Goal: Task Accomplishment & Management: Manage account settings

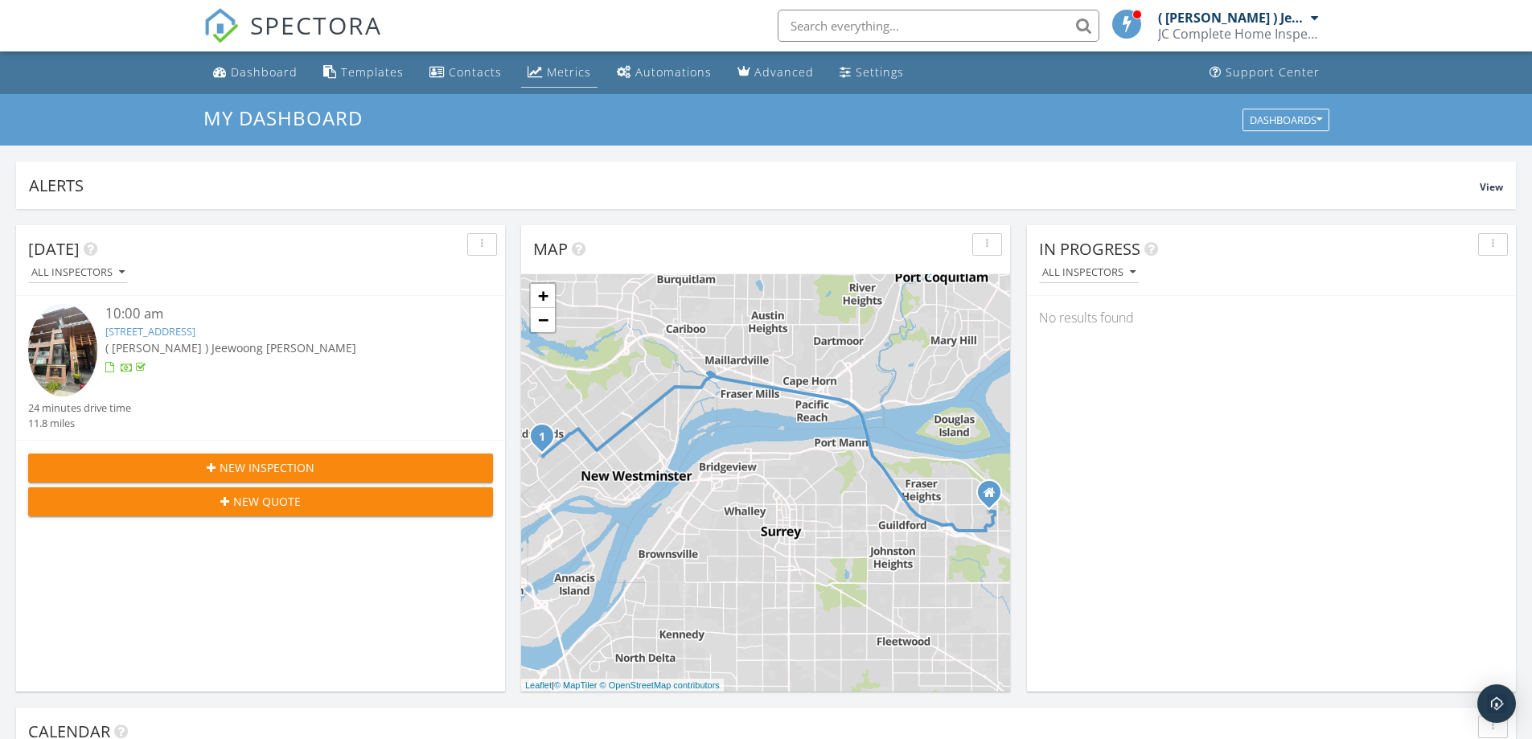
click at [558, 70] on div "Metrics" at bounding box center [569, 71] width 44 height 15
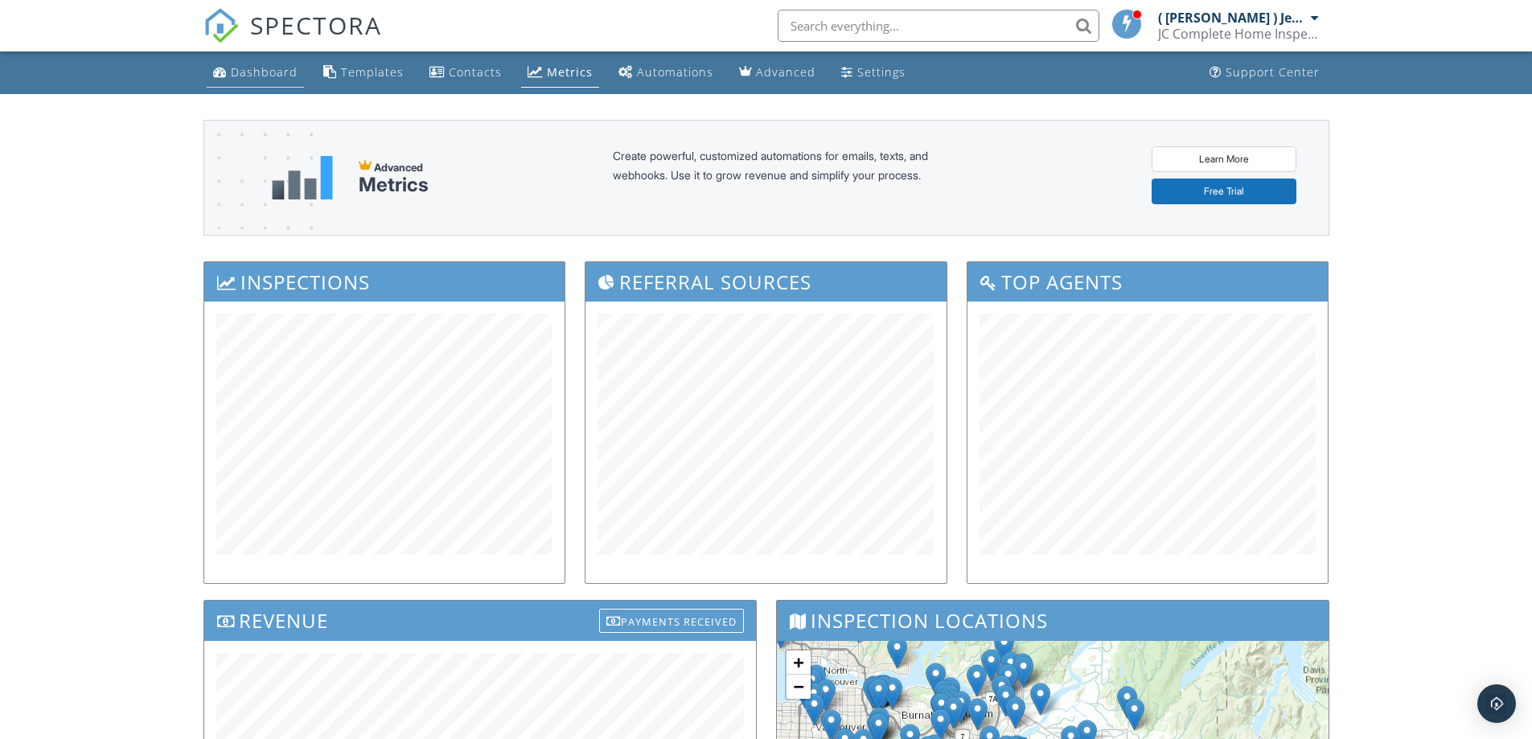
click at [247, 88] on li "Dashboard" at bounding box center [256, 72] width 104 height 43
click at [261, 78] on div "Dashboard" at bounding box center [264, 71] width 67 height 15
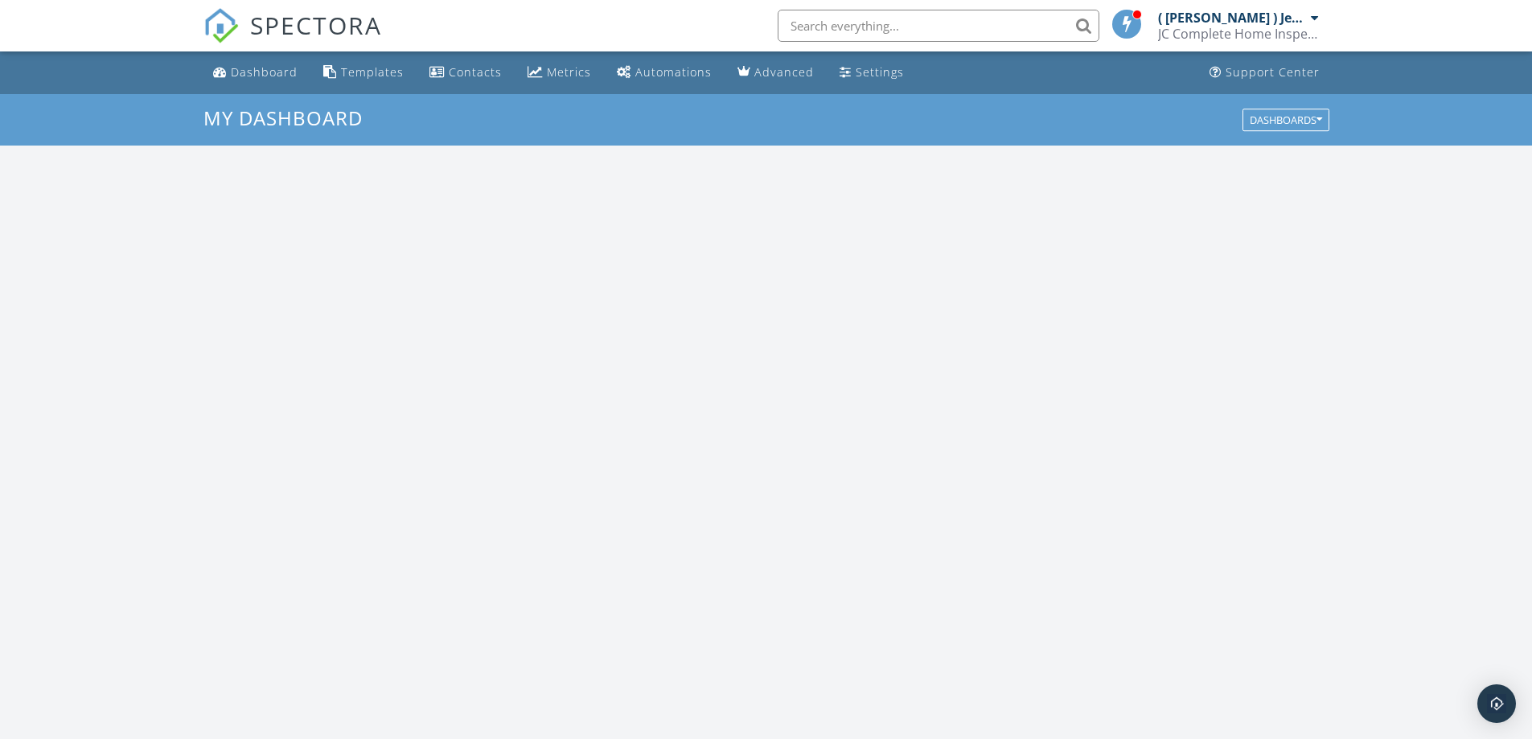
scroll to position [1489, 1557]
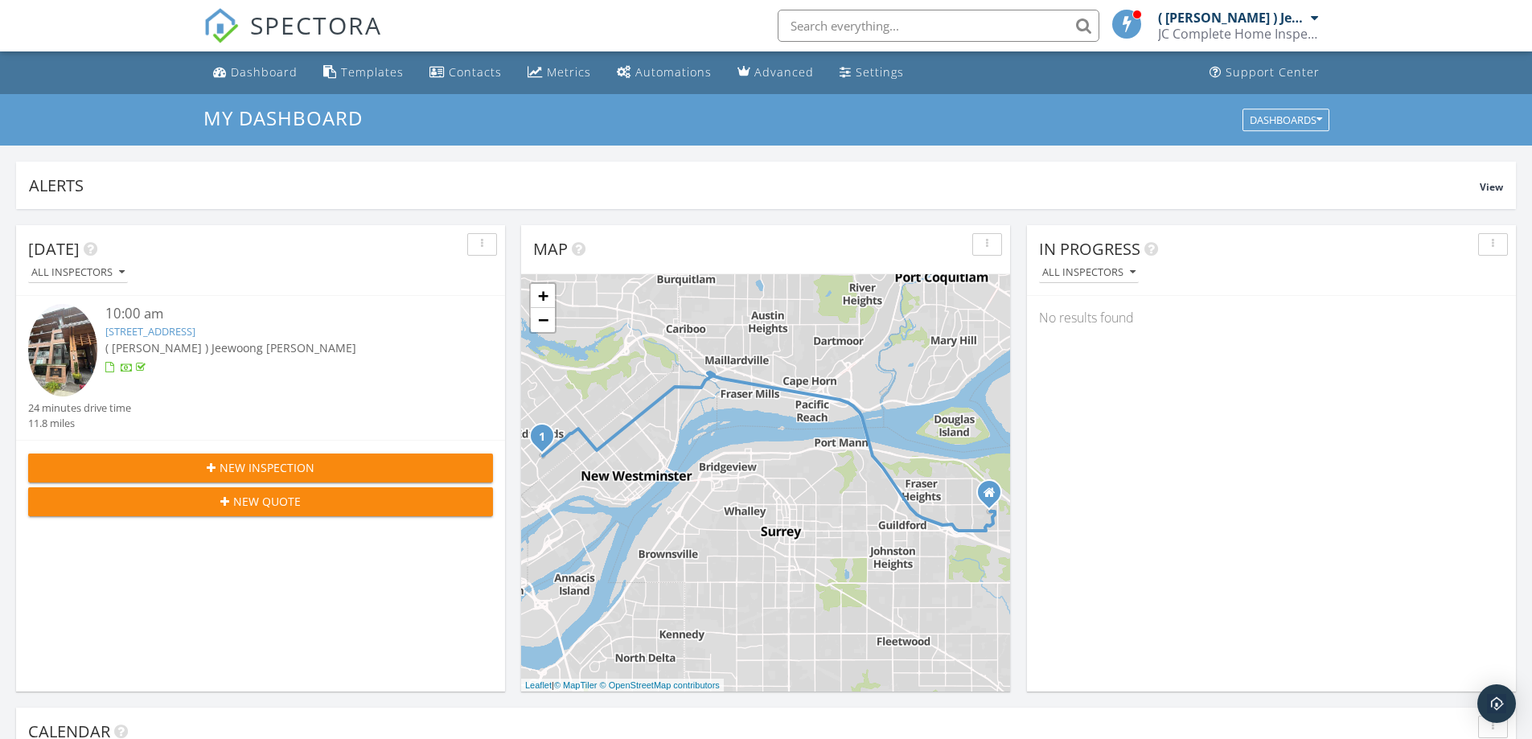
click at [195, 327] on link "7133 14th Ave 320, Burnaby, BC V3N 0H5" at bounding box center [150, 331] width 90 height 14
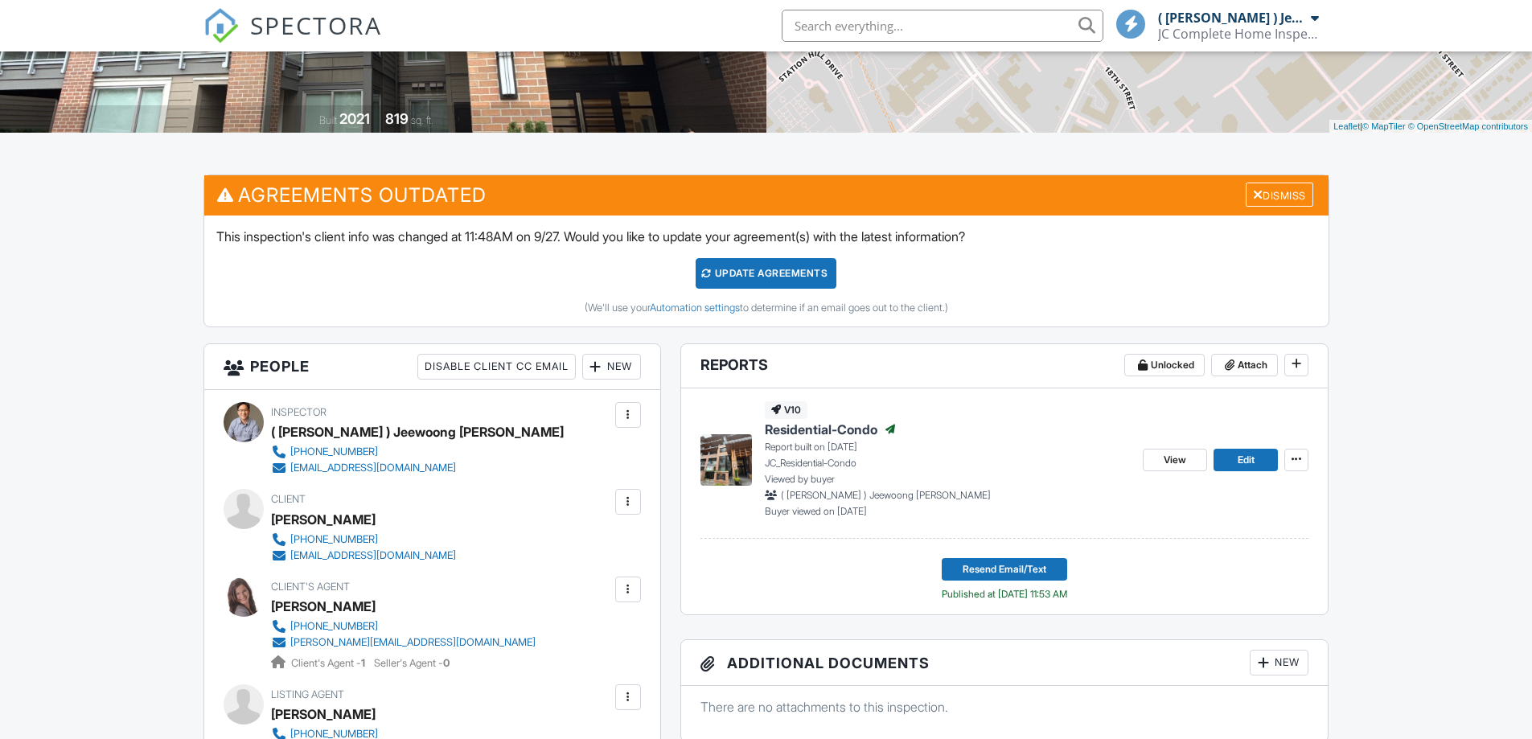
scroll to position [322, 0]
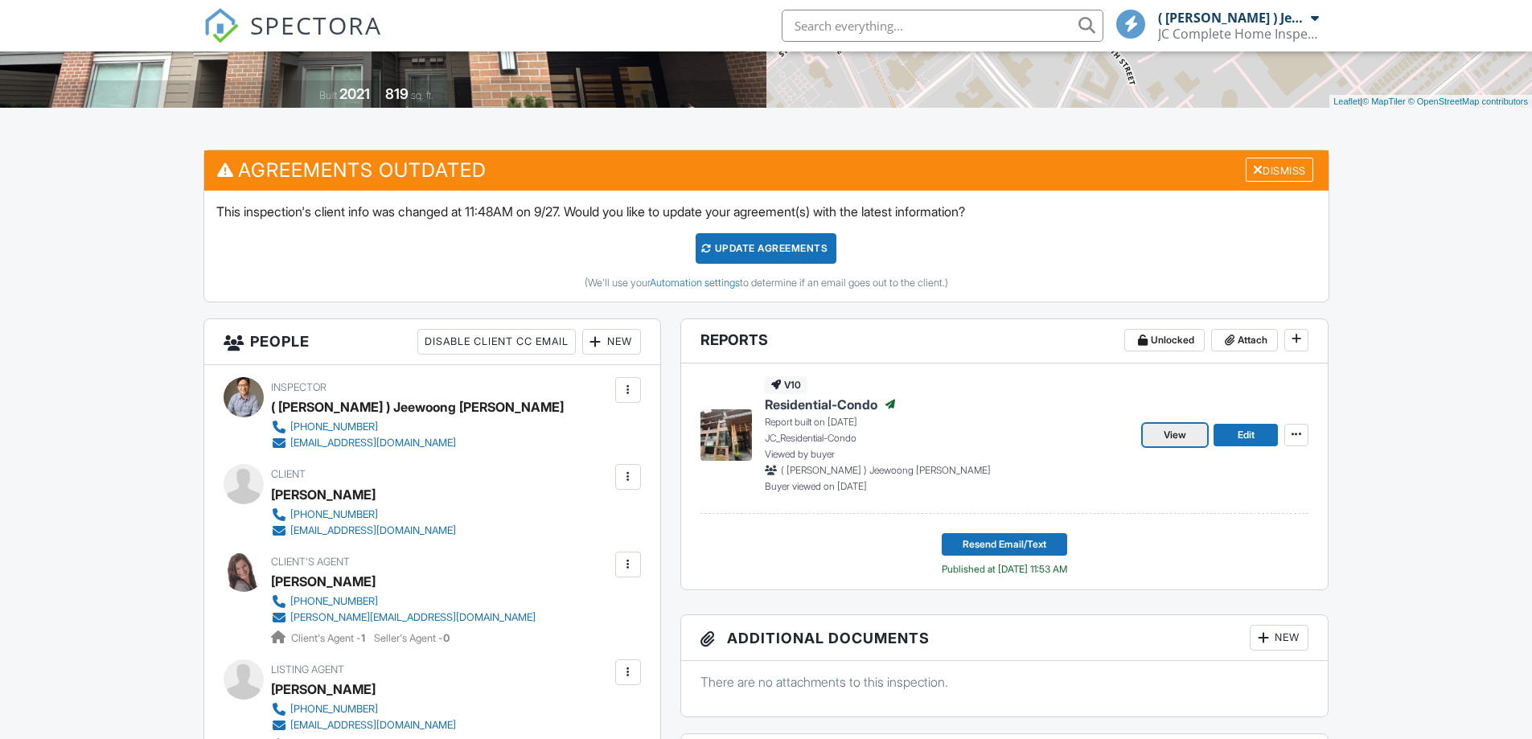
click at [1165, 442] on span "View" at bounding box center [1175, 435] width 23 height 16
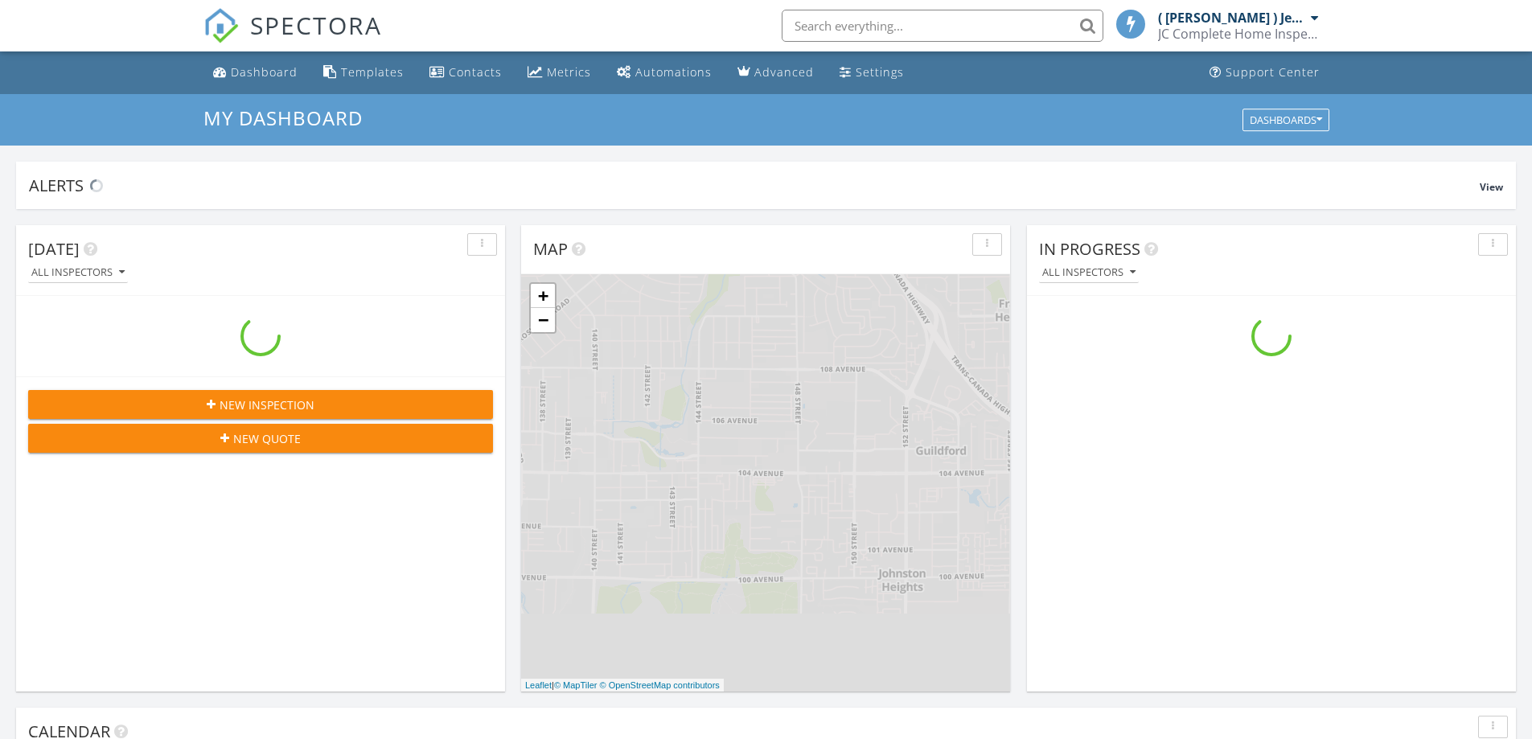
scroll to position [1489, 1557]
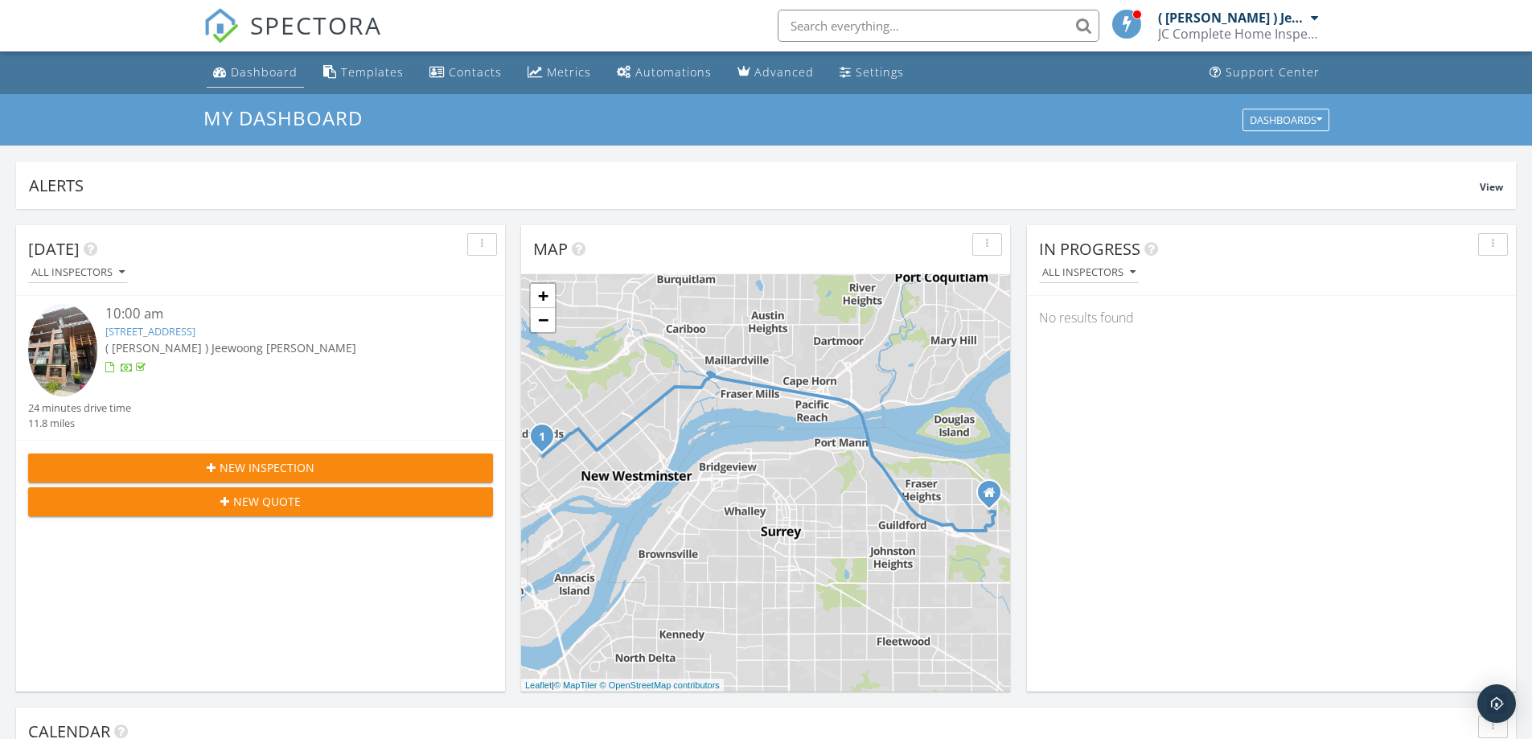
click at [248, 75] on div "Dashboard" at bounding box center [264, 71] width 67 height 15
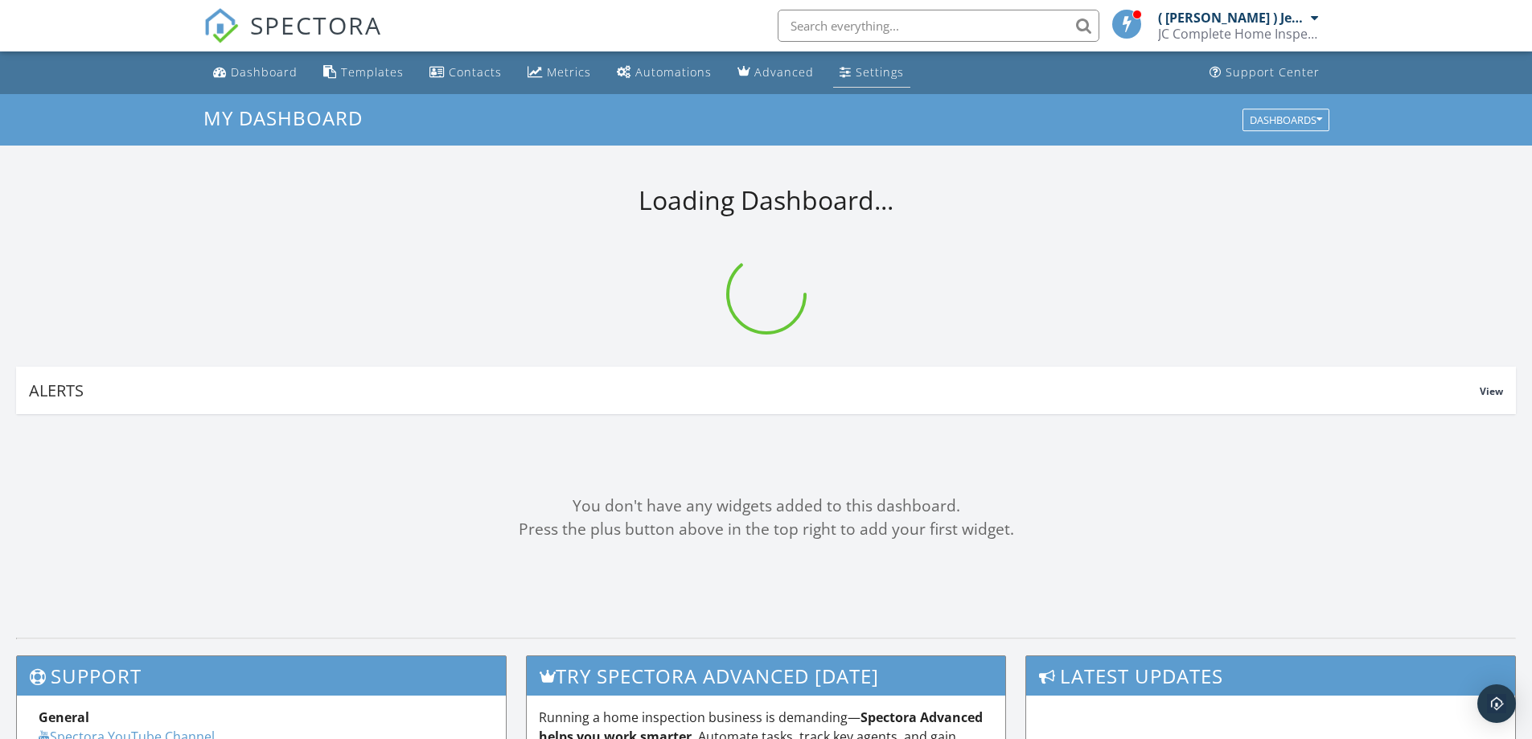
click at [874, 70] on div "Settings" at bounding box center [880, 71] width 48 height 15
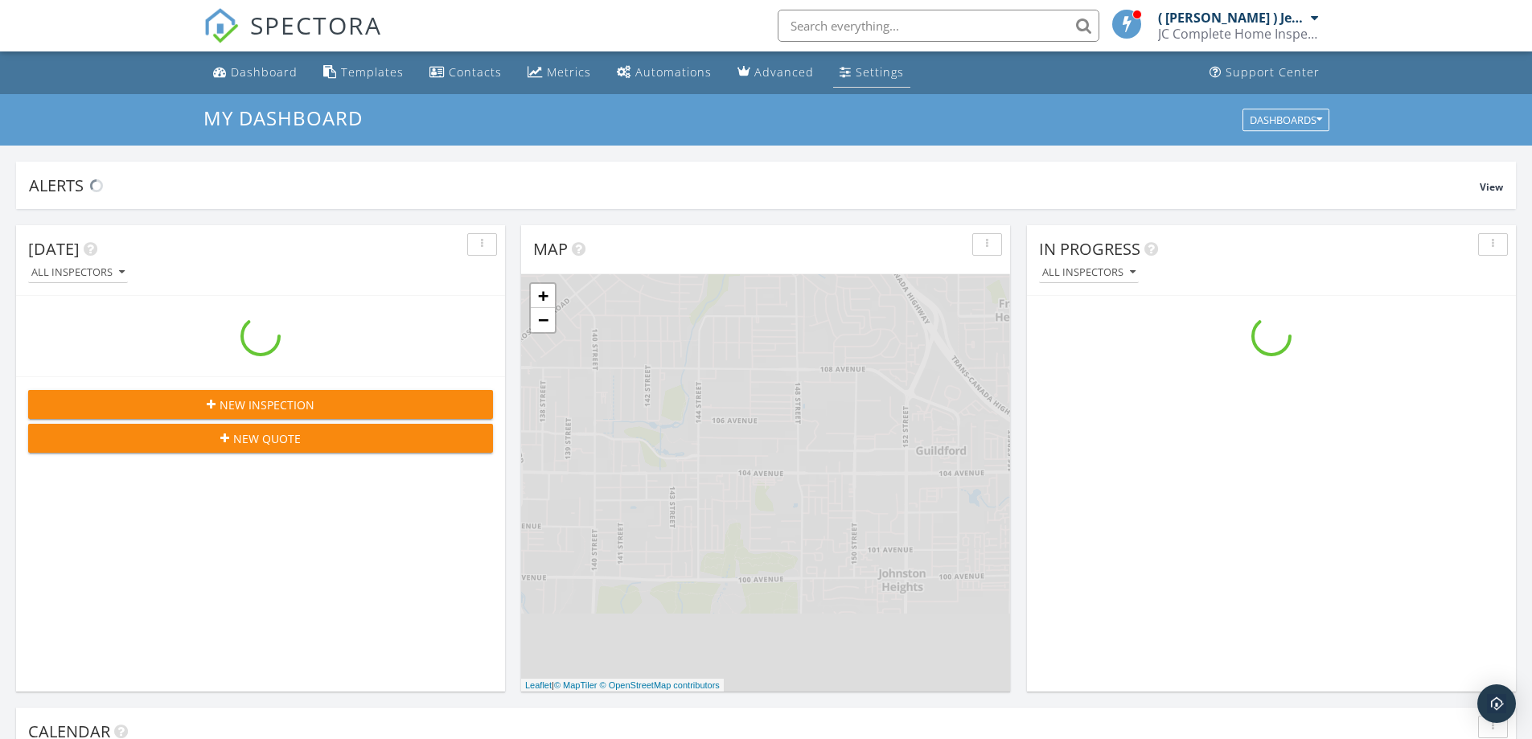
scroll to position [1489, 1557]
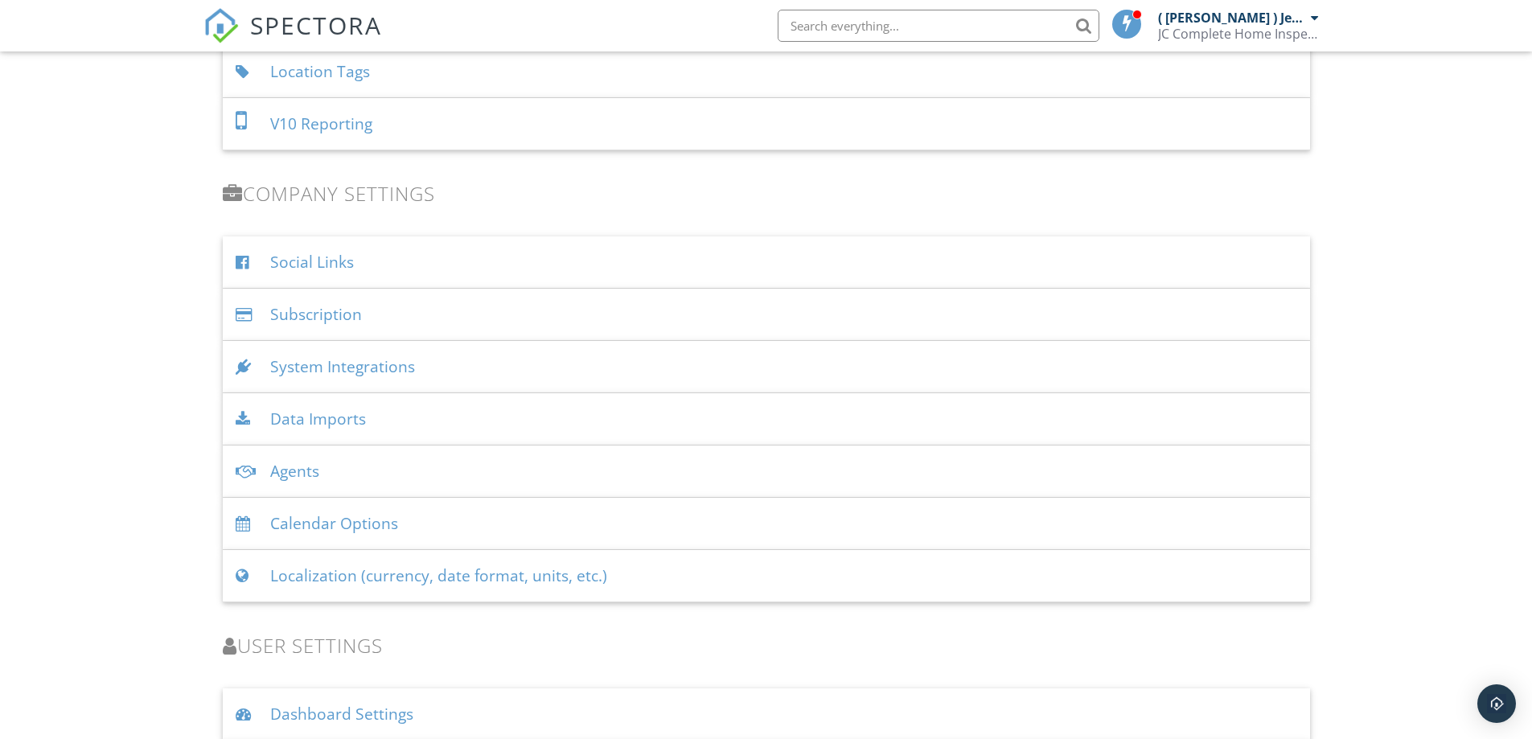
scroll to position [1931, 0]
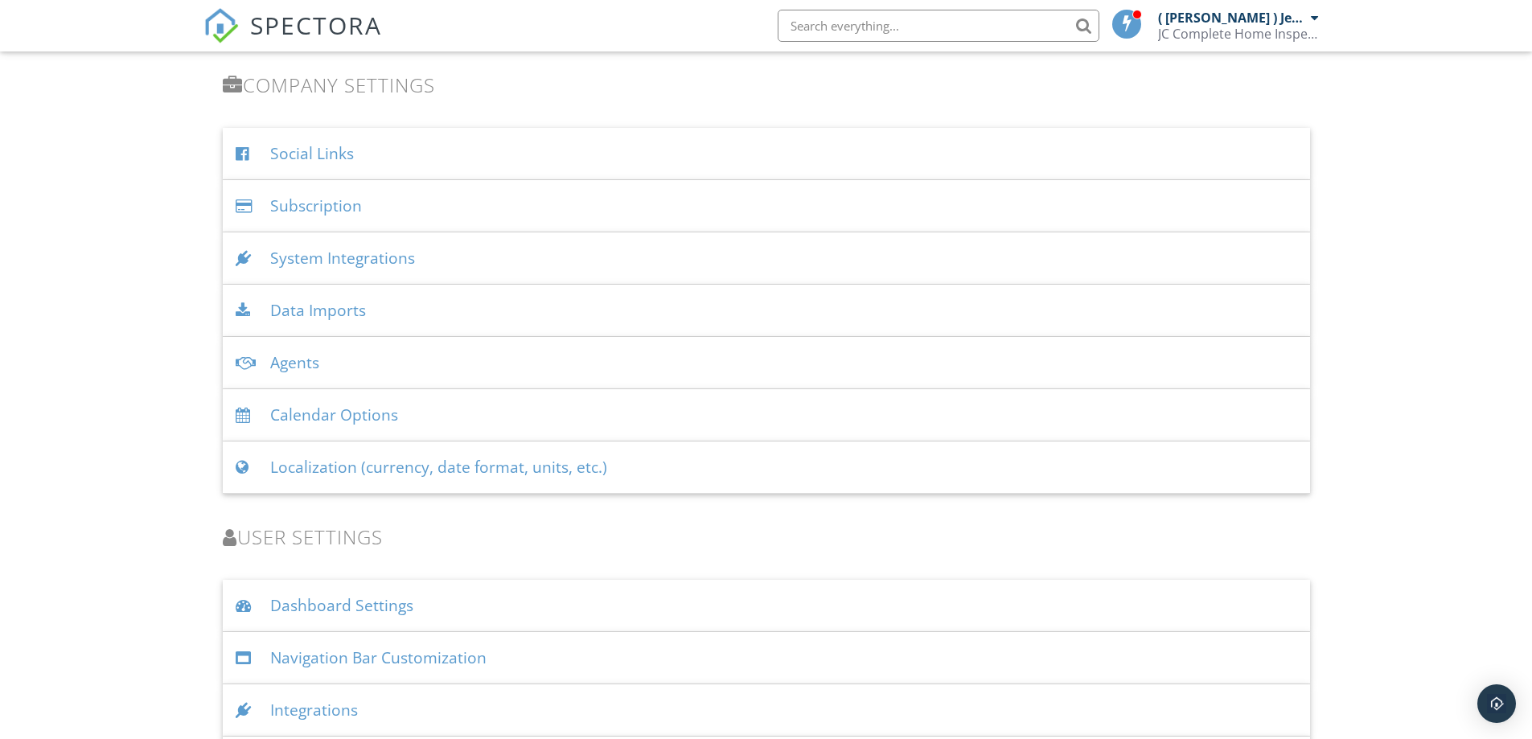
drag, startPoint x: 343, startPoint y: 475, endPoint x: 356, endPoint y: 475, distance: 12.9
click at [344, 475] on div "Localization (currency, date format, units, etc.)" at bounding box center [767, 468] width 1088 height 52
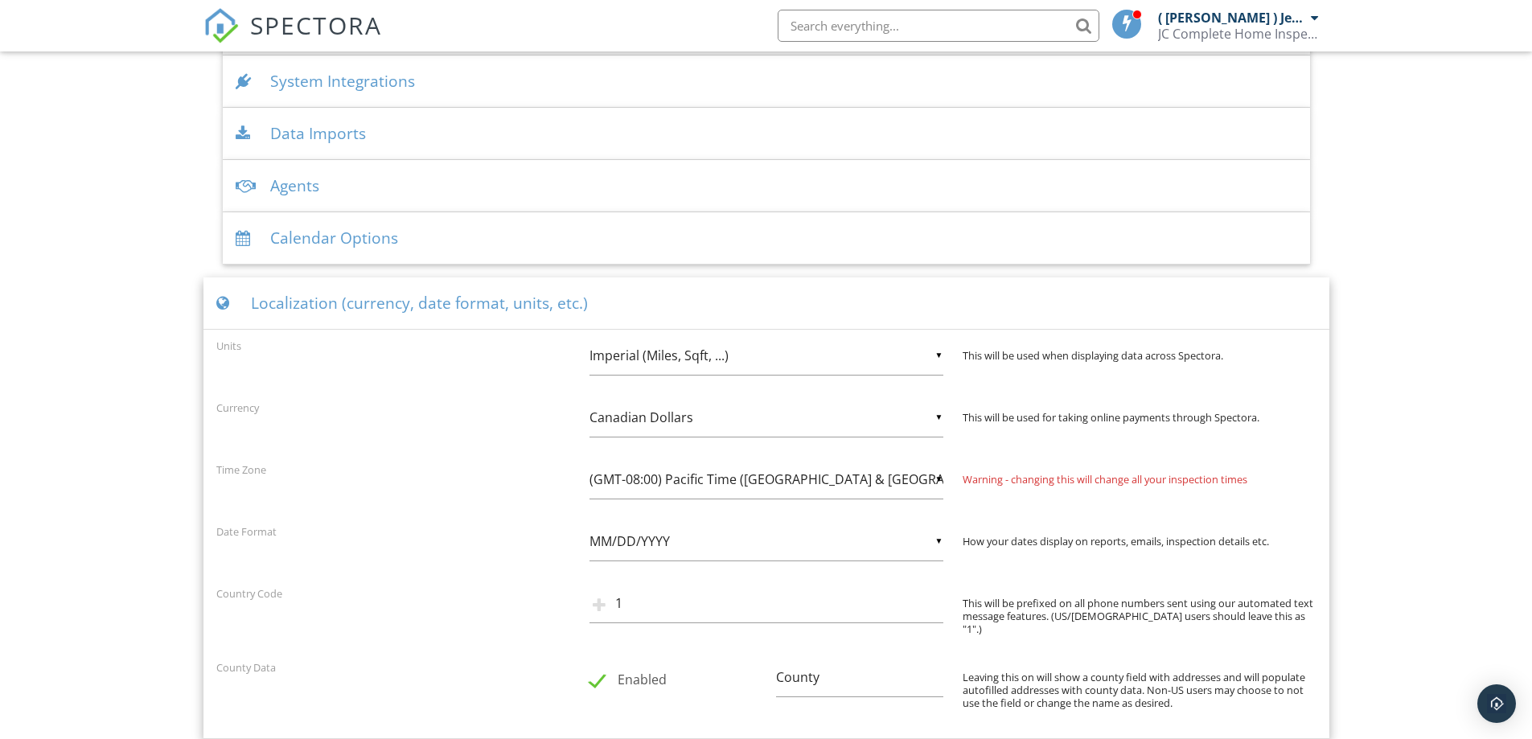
scroll to position [2172, 0]
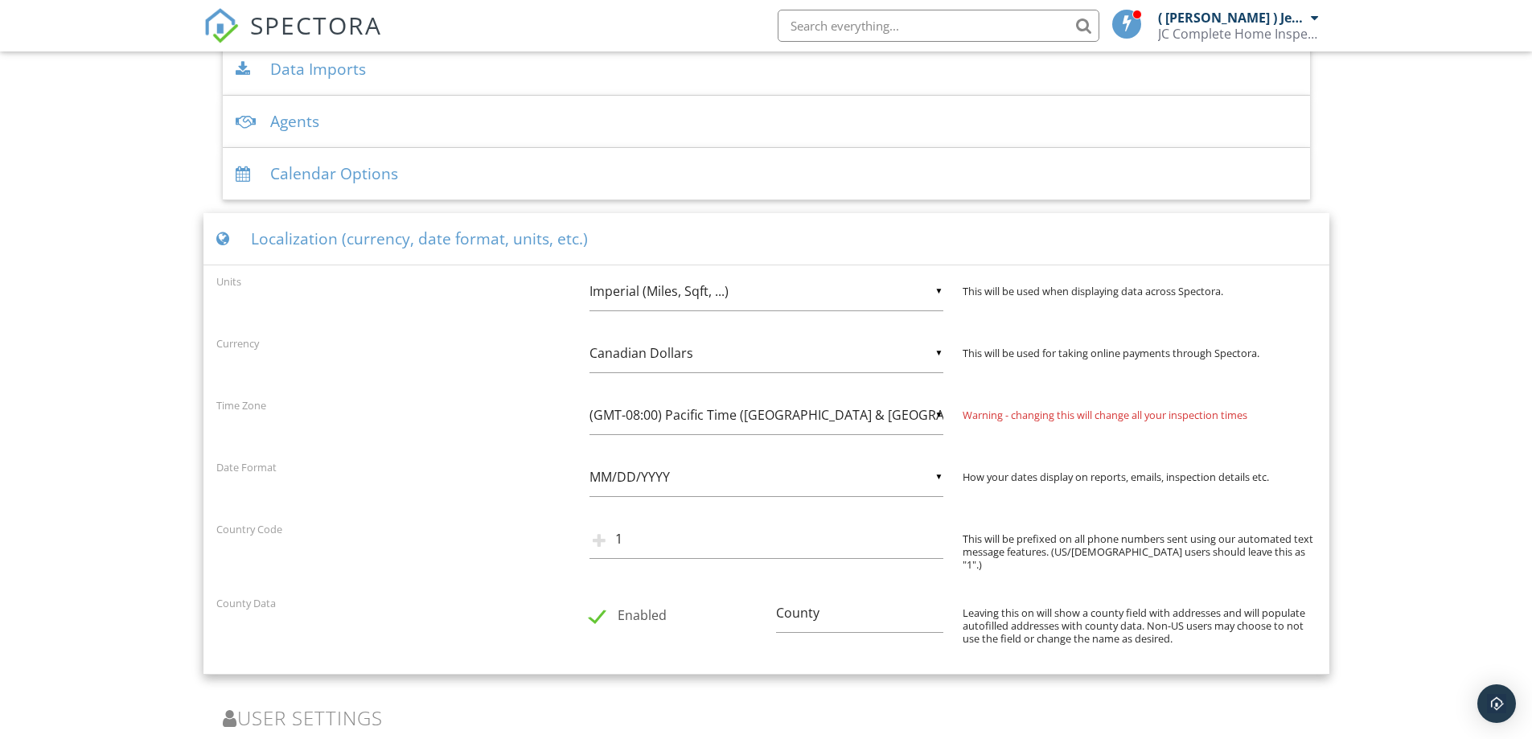
click at [755, 297] on div "▼ Imperial (Miles, Sqft, ...) Imperial (Miles, Sqft, ...) Metric (km, m², ...) …" at bounding box center [767, 291] width 354 height 39
click at [445, 303] on div "Units ▼ Imperial (Miles, Sqft, ...) Imperial (Miles, Sqft, ...) Metric (km, m²,…" at bounding box center [767, 300] width 1120 height 56
click at [719, 300] on div "▼ Imperial (Miles, Sqft, ...) Imperial (Miles, Sqft, ...) Metric (km, m², ...) …" at bounding box center [767, 291] width 354 height 39
click at [463, 313] on div "Units ▼ Imperial (Miles, Sqft, ...) Imperial (Miles, Sqft, ...) Metric (km, m²,…" at bounding box center [767, 300] width 1120 height 56
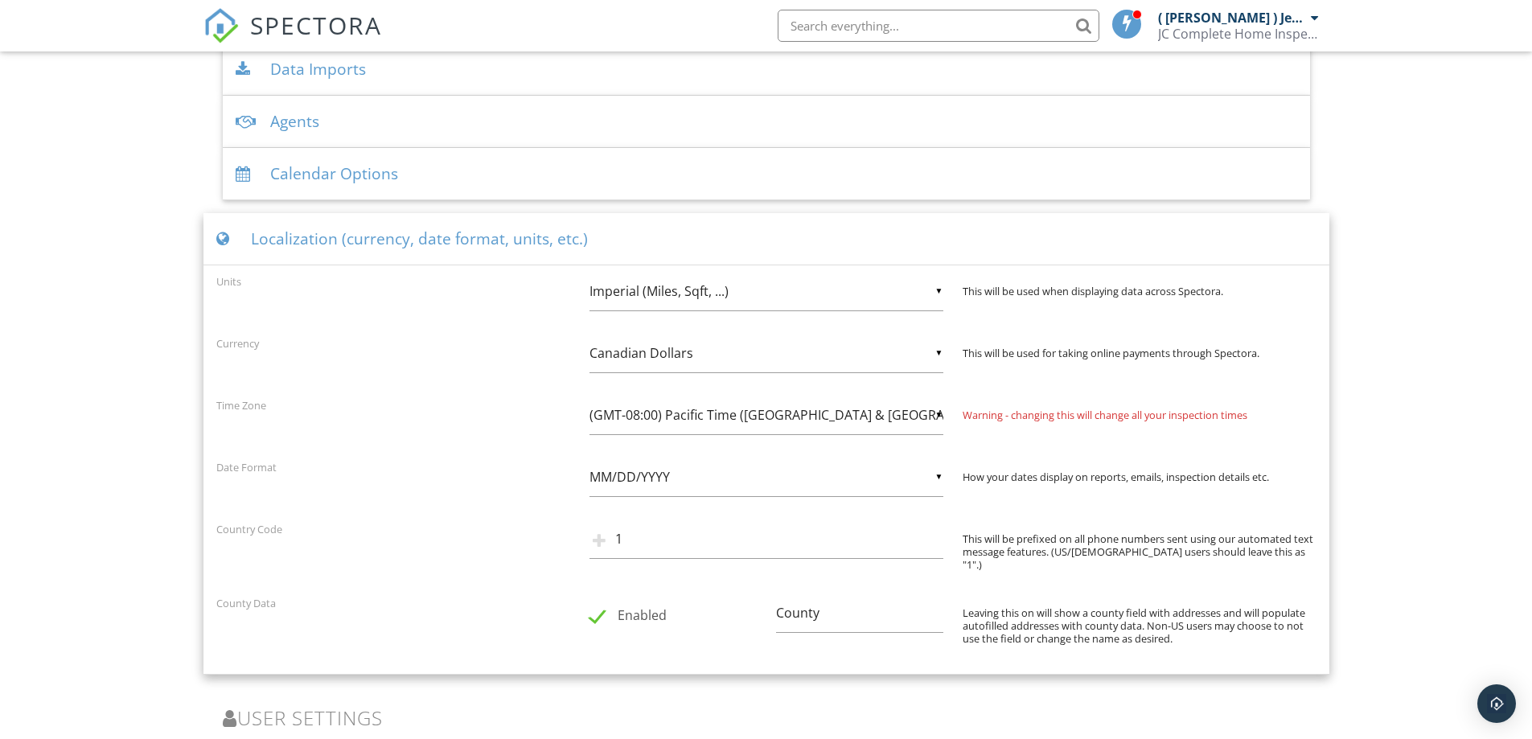
click at [646, 294] on div "▼ Imperial (Miles, Sqft, ...) Imperial (Miles, Sqft, ...) Metric (km, m², ...) …" at bounding box center [767, 291] width 354 height 39
click at [475, 295] on div "Units ▼ Imperial (Miles, Sqft, ...) Imperial (Miles, Sqft, ...) Metric (km, m²,…" at bounding box center [767, 300] width 1120 height 56
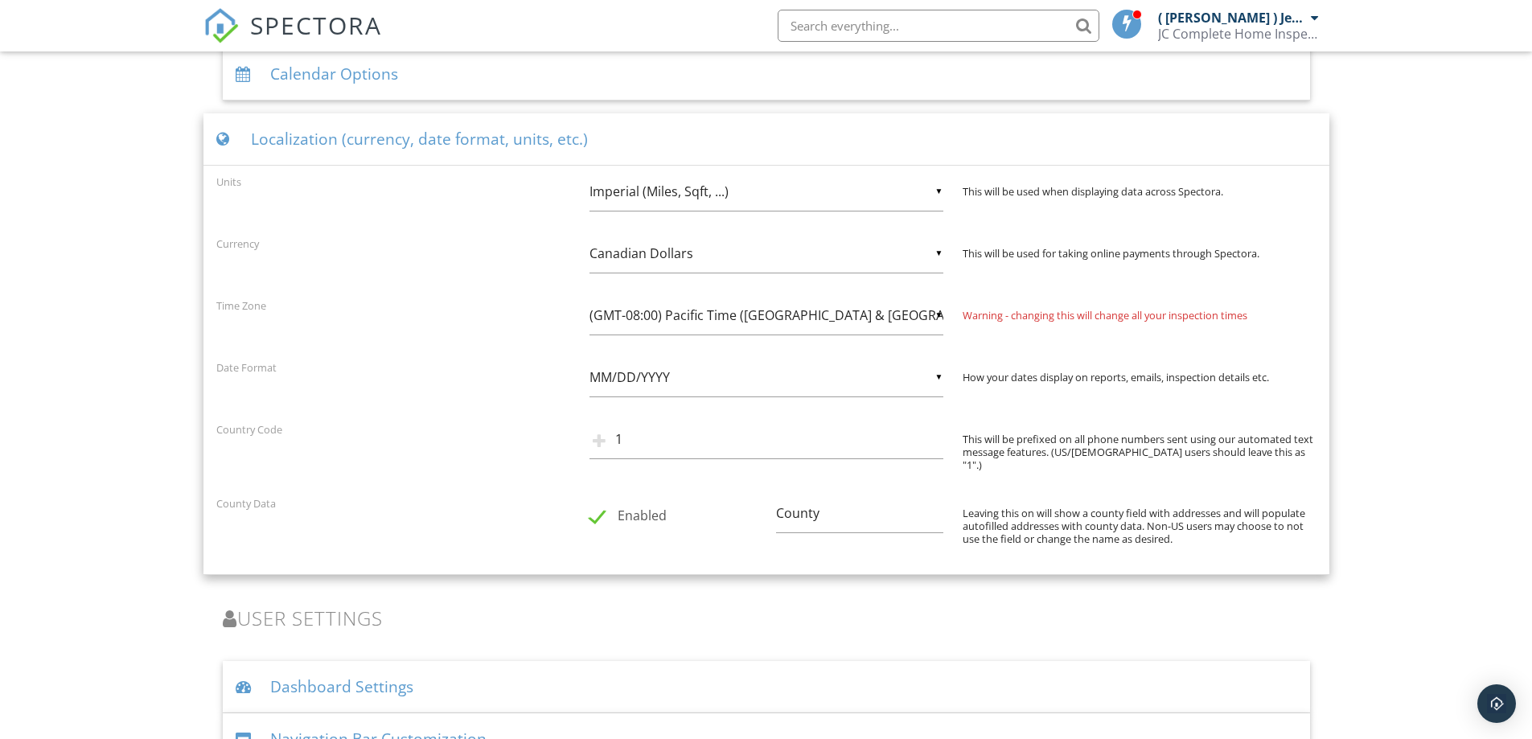
scroll to position [2403, 0]
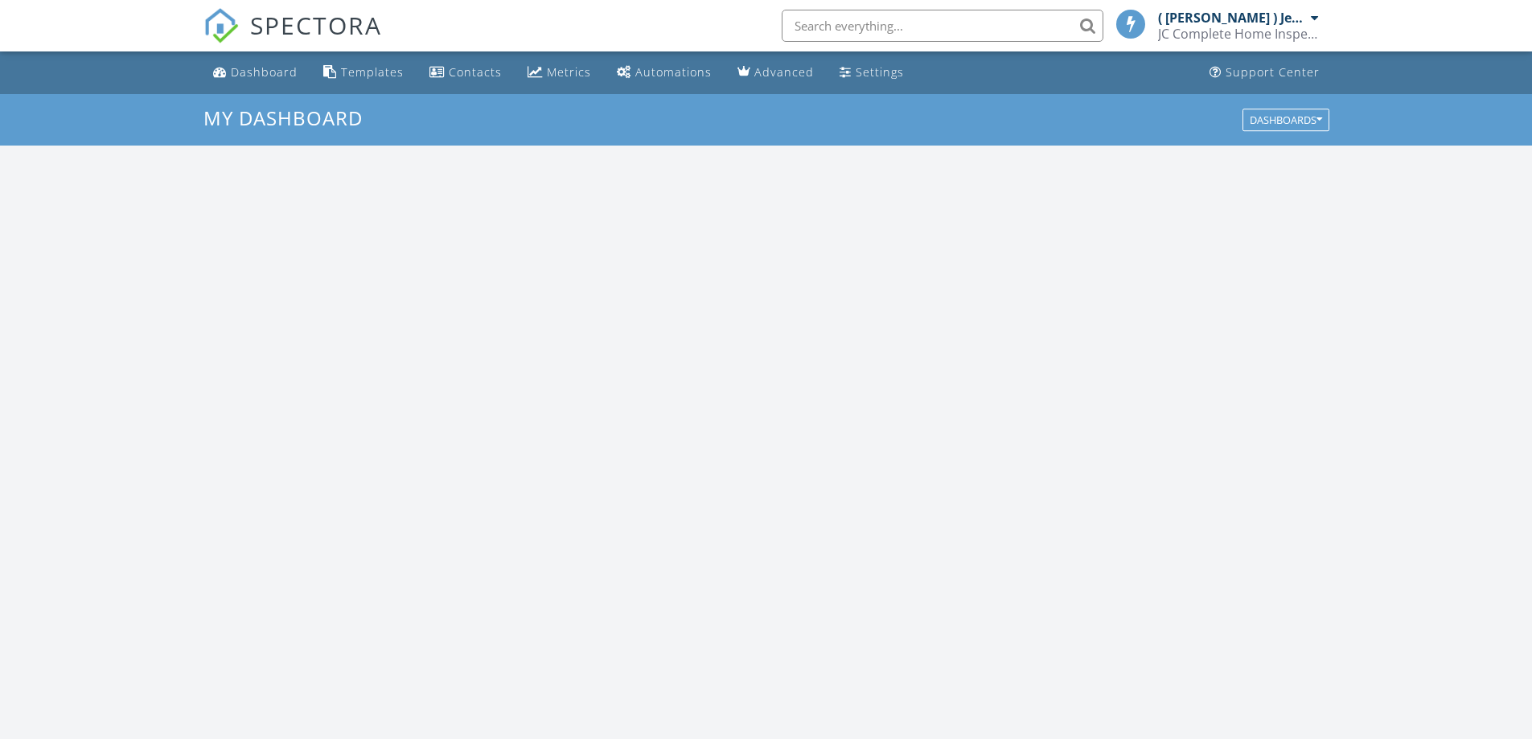
scroll to position [1489, 1557]
